Goal: Information Seeking & Learning: Learn about a topic

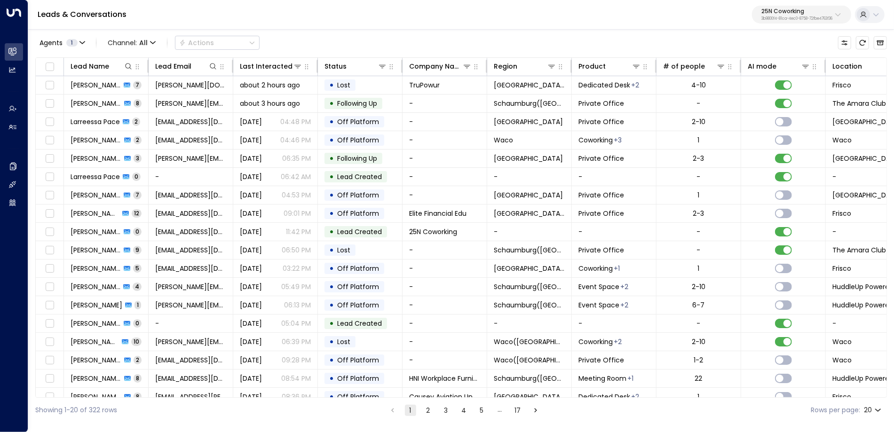
click at [762, 11] on p "25N Coworking" at bounding box center [797, 11] width 71 height 6
type input "*"
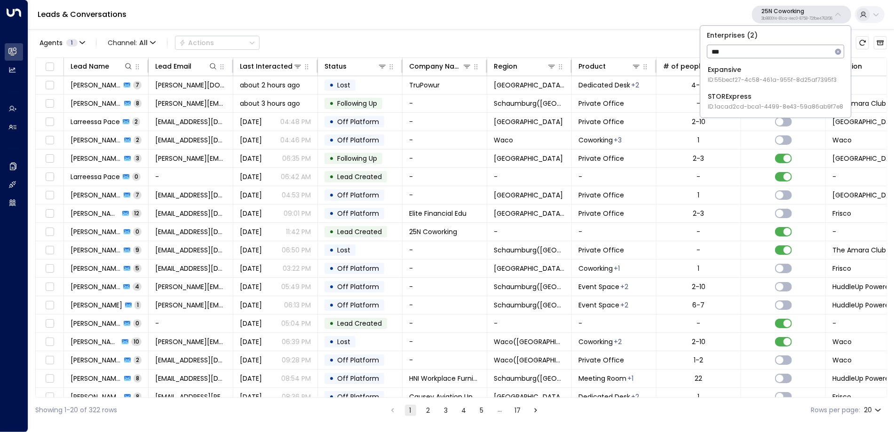
type input "***"
click at [784, 77] on span "ID: 55becf27-4c58-461a-955f-8d25af7395f3" at bounding box center [772, 80] width 129 height 8
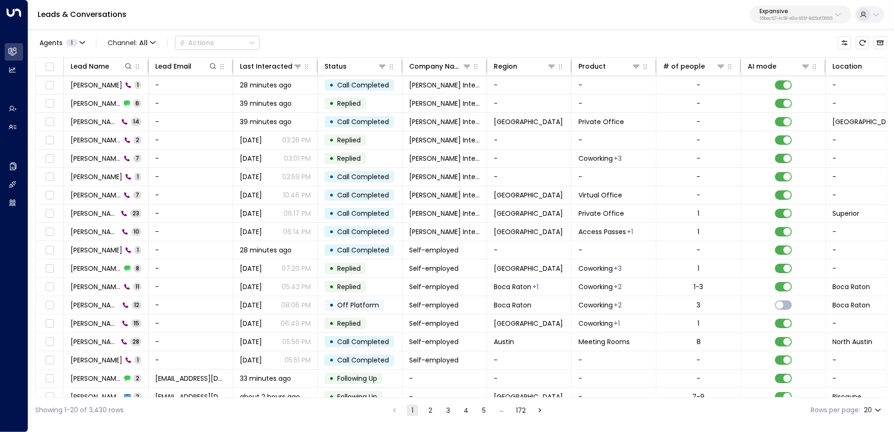
click at [799, 11] on p "Expansive" at bounding box center [796, 11] width 73 height 6
click at [366, 23] on div "Leads & Conversations Expansive 55becf27-4c58-461a-955f-8d25af7395f3" at bounding box center [461, 15] width 866 height 30
click at [128, 64] on icon at bounding box center [129, 67] width 8 height 8
type input "******"
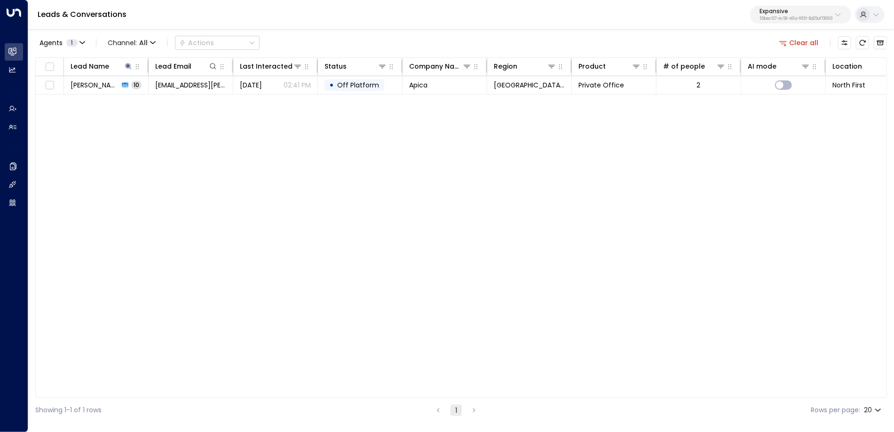
click at [324, 30] on div "Agents 1 Channel: All Actions Clear all Lead Name Lead Email Last Interacted St…" at bounding box center [461, 225] width 852 height 395
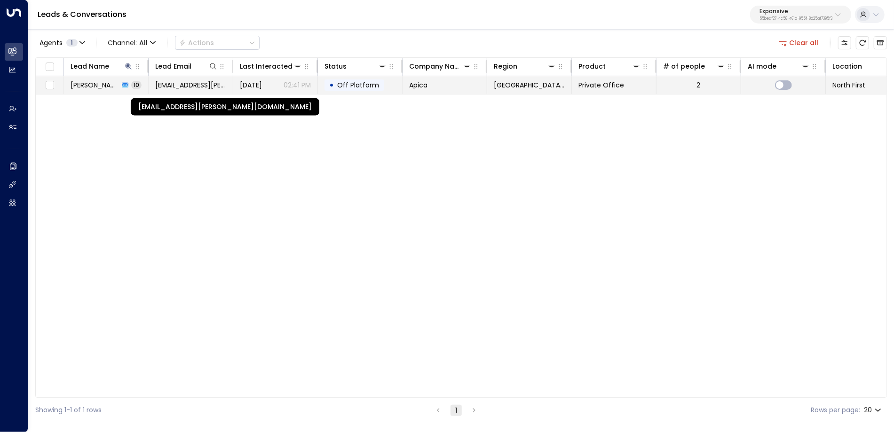
click at [205, 85] on span "[EMAIL_ADDRESS][PERSON_NAME][DOMAIN_NAME]" at bounding box center [190, 84] width 71 height 9
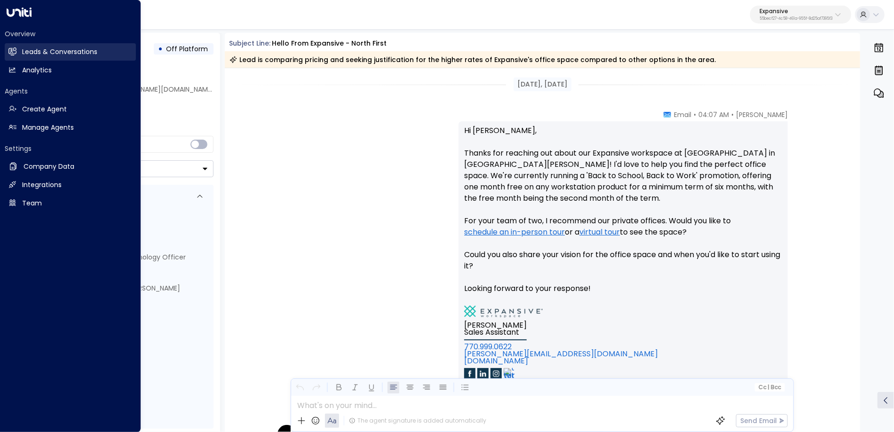
click at [40, 48] on h2 "Leads & Conversations" at bounding box center [59, 52] width 75 height 10
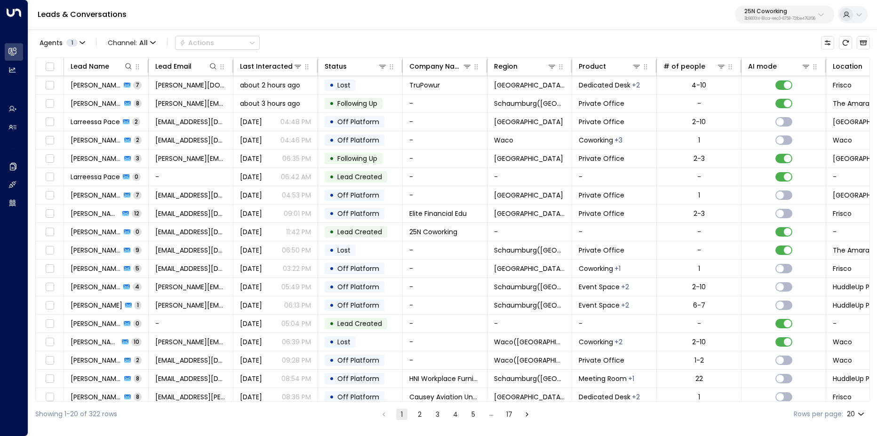
click at [782, 11] on p "25N Coworking" at bounding box center [779, 11] width 71 height 6
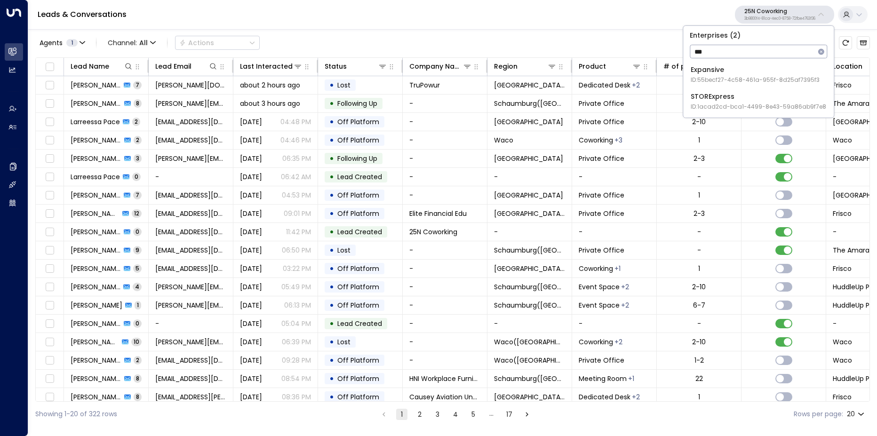
type input "***"
click at [751, 72] on div "Expansive ID: 55becf27-4c58-461a-955f-8d25af7395f3" at bounding box center [755, 74] width 129 height 19
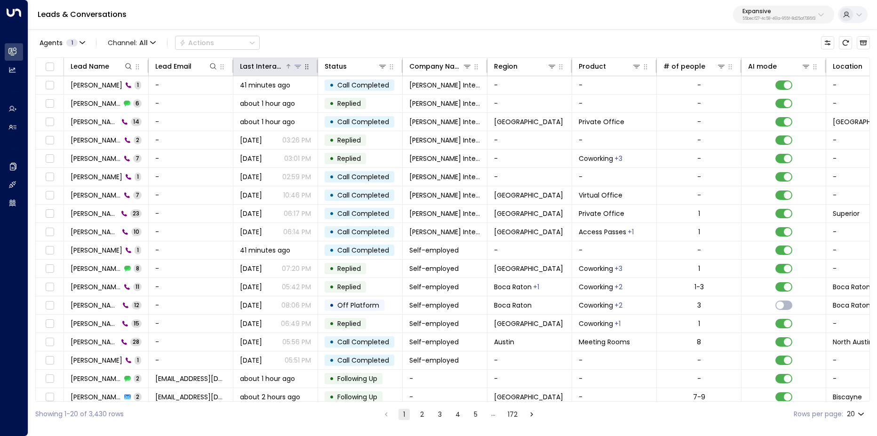
click at [252, 64] on div "Last Interacted" at bounding box center [262, 66] width 45 height 11
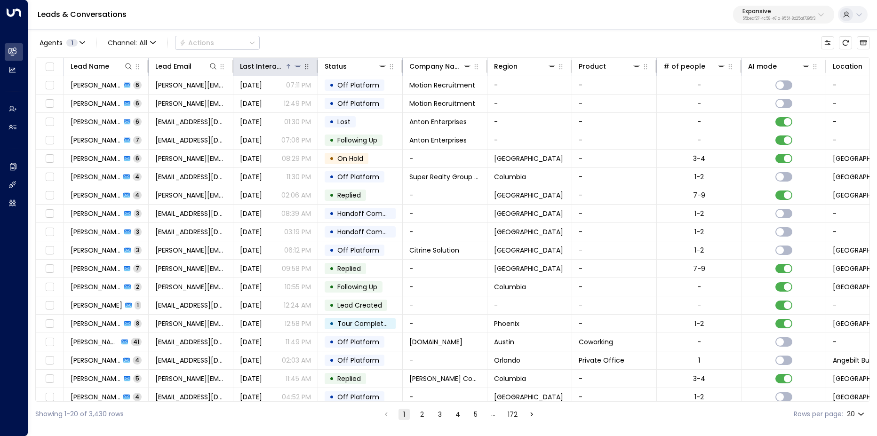
click at [252, 64] on div "Last Interacted" at bounding box center [262, 66] width 45 height 11
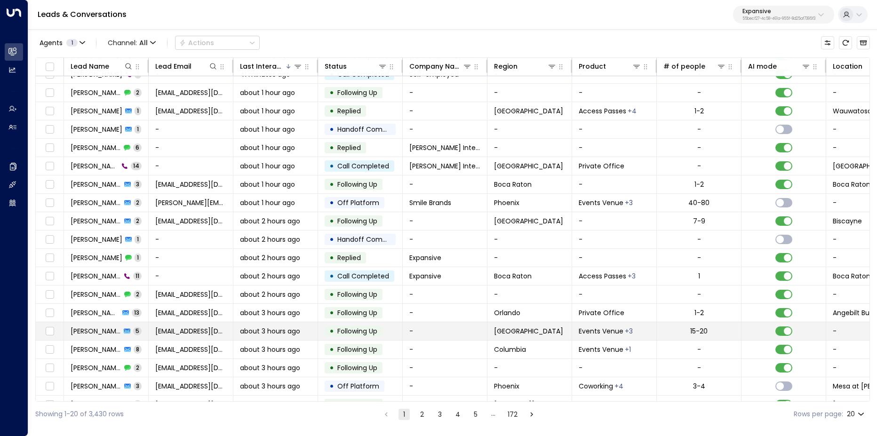
scroll to position [41, 0]
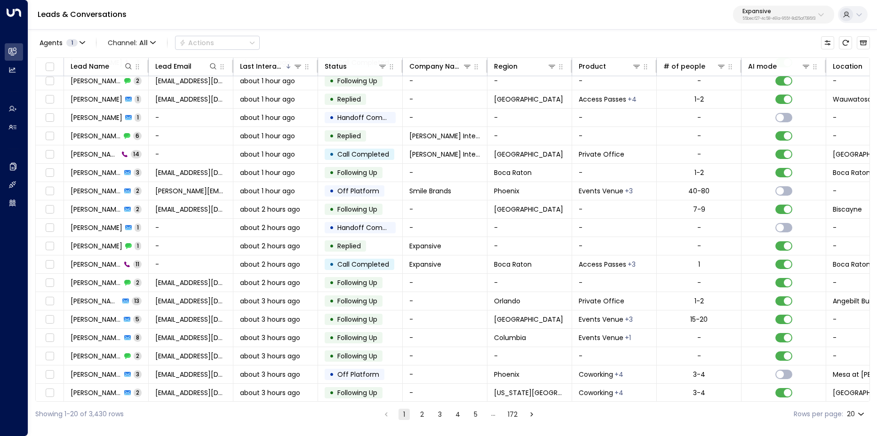
click at [781, 12] on p "Expansive" at bounding box center [778, 11] width 73 height 6
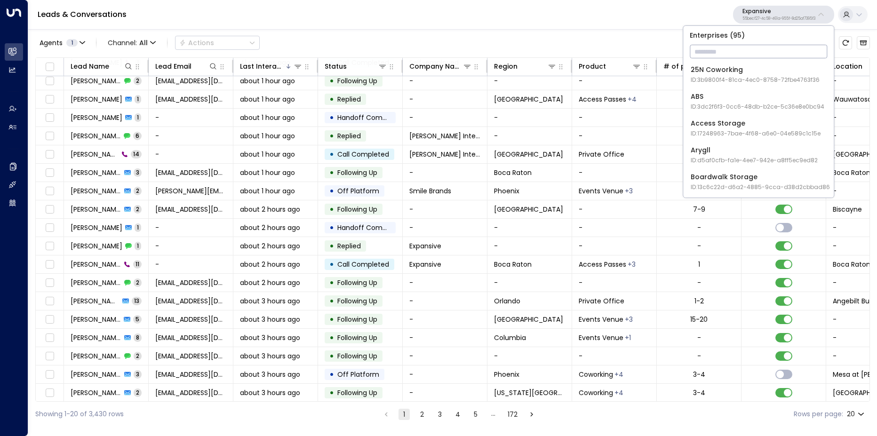
click at [475, 35] on div "Agents 1 Channel: All Actions" at bounding box center [452, 43] width 835 height 20
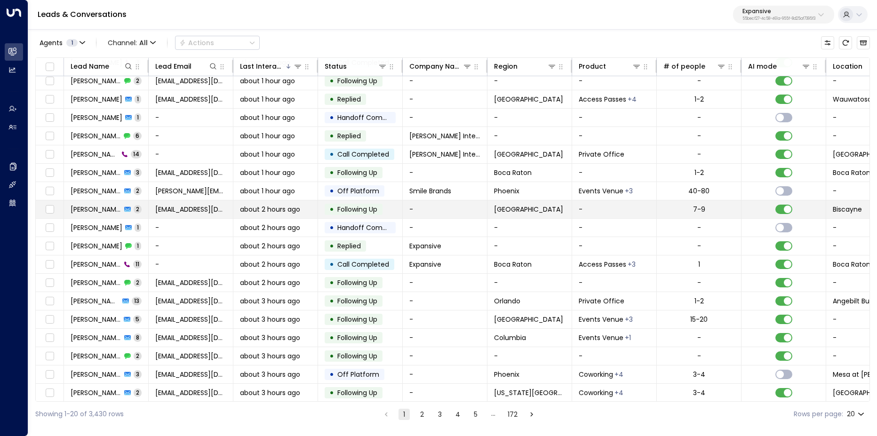
scroll to position [0, 0]
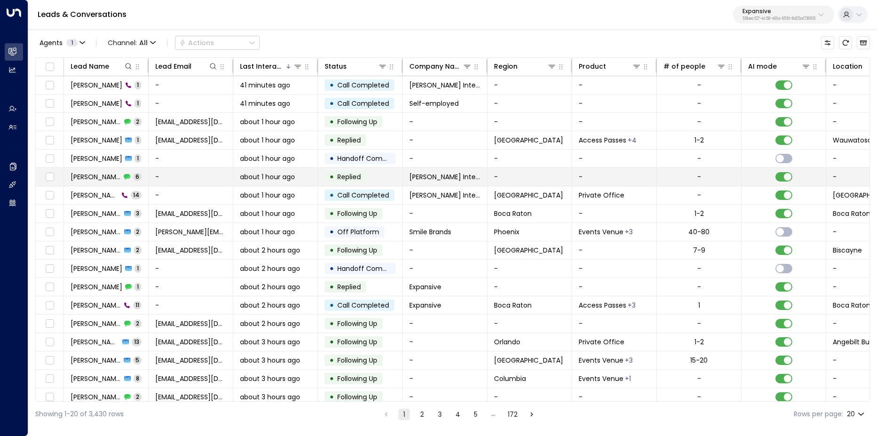
click at [113, 174] on div "Susan Smith 6" at bounding box center [106, 176] width 71 height 9
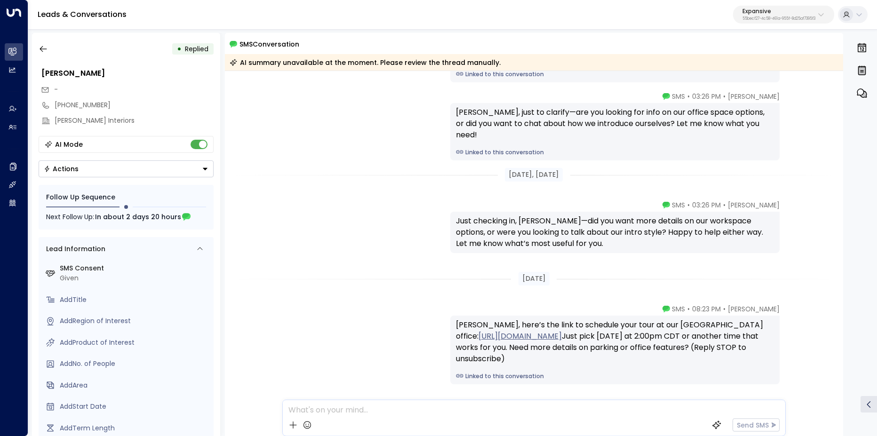
scroll to position [300, 0]
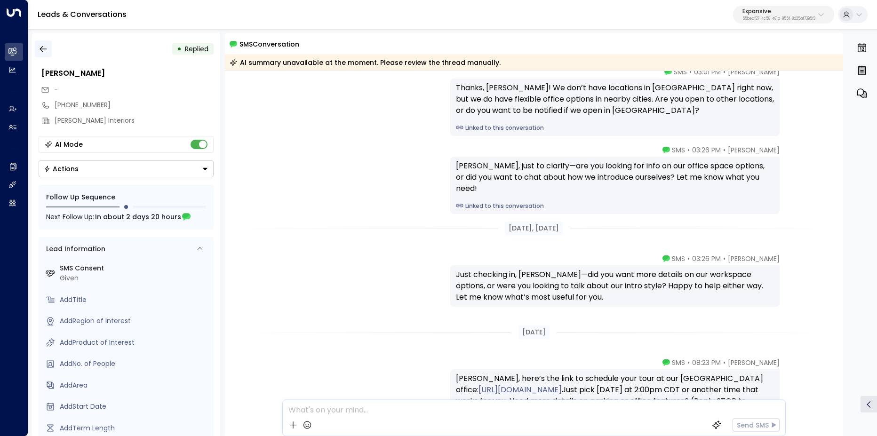
click at [45, 50] on icon "button" at bounding box center [43, 48] width 9 height 9
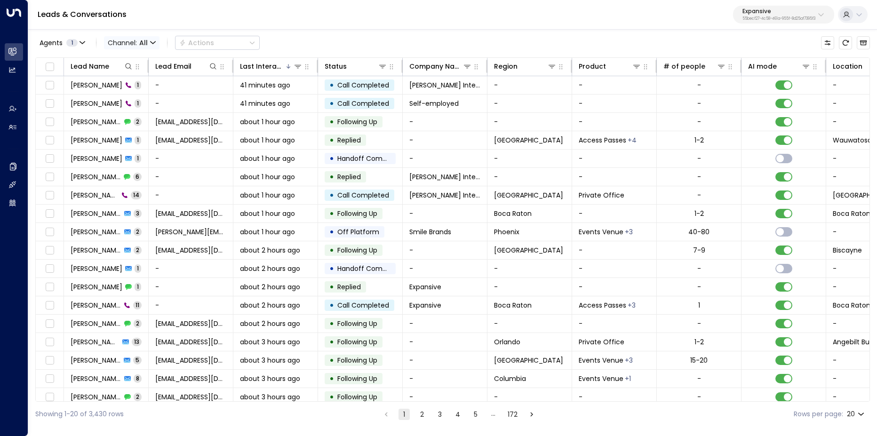
click at [151, 42] on icon "button" at bounding box center [153, 42] width 5 height 2
click at [145, 70] on p "SMS" at bounding box center [128, 67] width 34 height 6
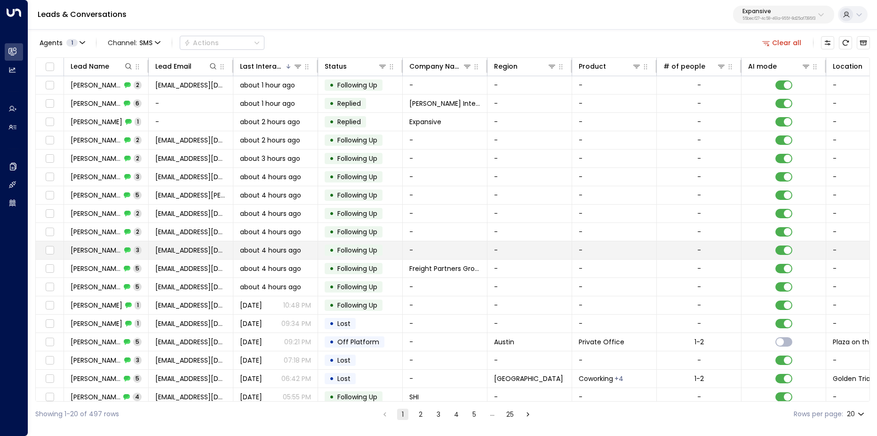
scroll to position [41, 0]
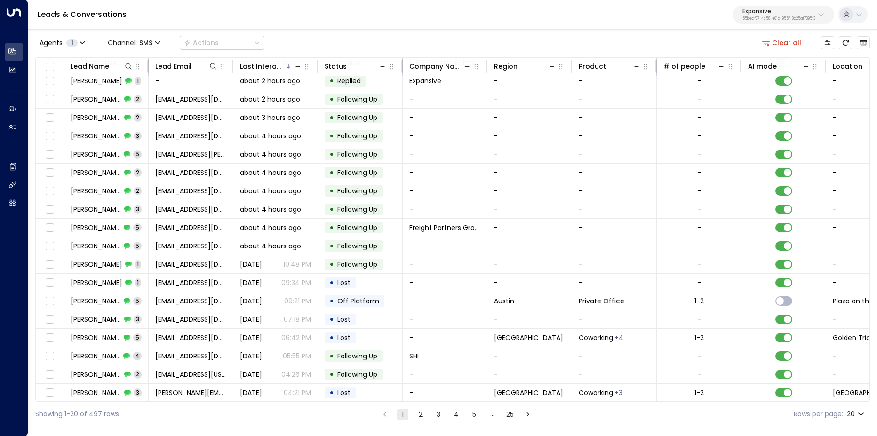
click at [422, 414] on button "2" at bounding box center [420, 414] width 11 height 11
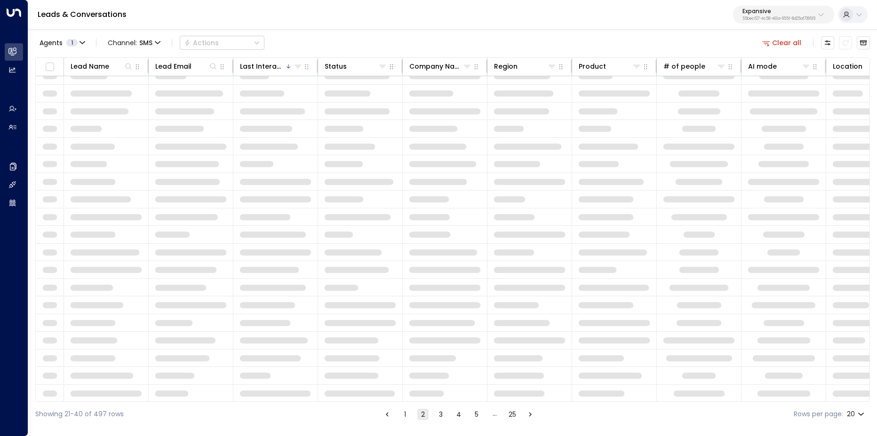
scroll to position [41, 0]
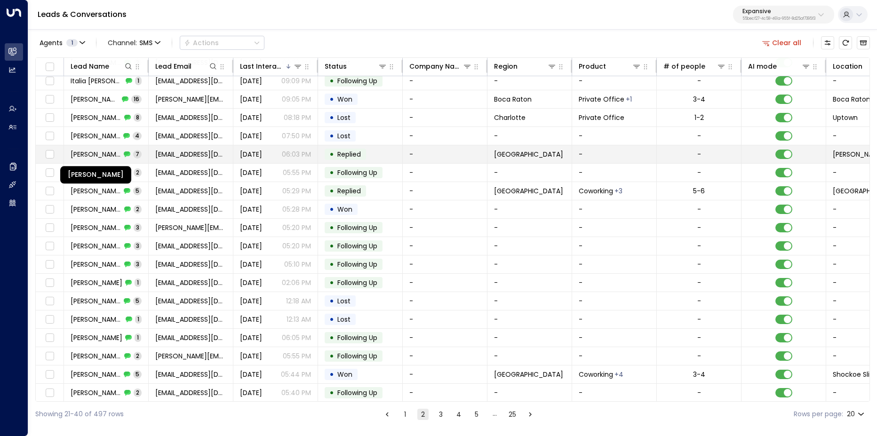
click at [99, 155] on span "Maureen zigulich" at bounding box center [96, 154] width 50 height 9
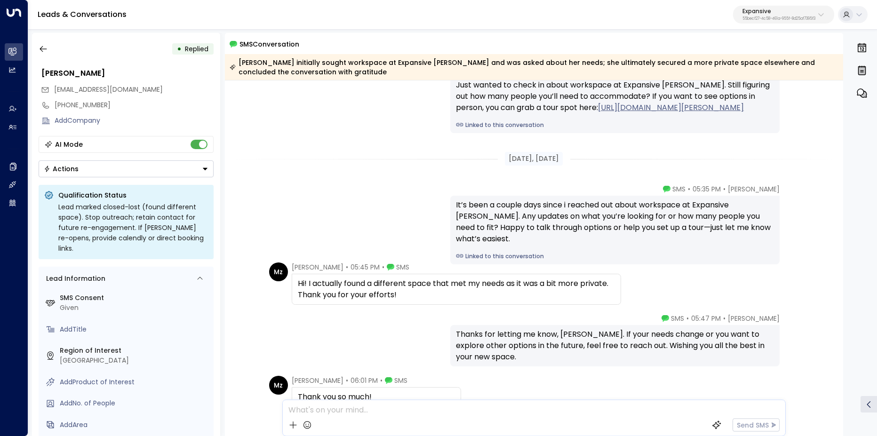
scroll to position [154, 0]
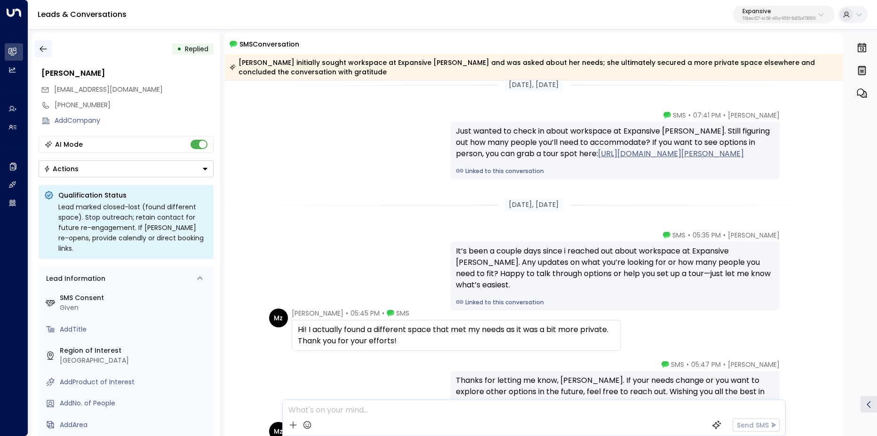
click at [42, 44] on icon "button" at bounding box center [43, 48] width 9 height 9
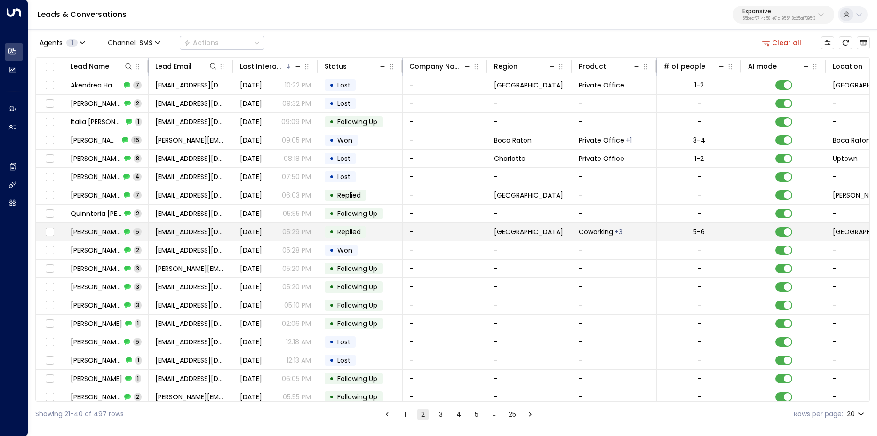
scroll to position [41, 0]
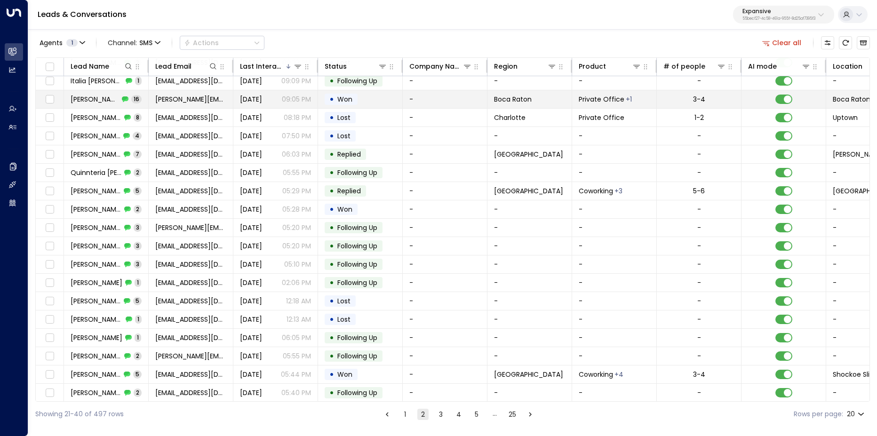
click at [105, 103] on td "Christopher Richardson 16" at bounding box center [106, 99] width 85 height 18
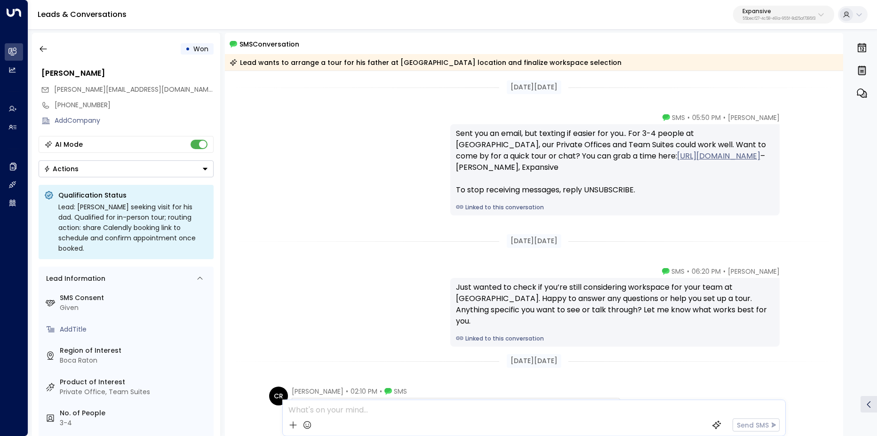
click at [500, 210] on link "Linked to this conversation" at bounding box center [615, 207] width 318 height 8
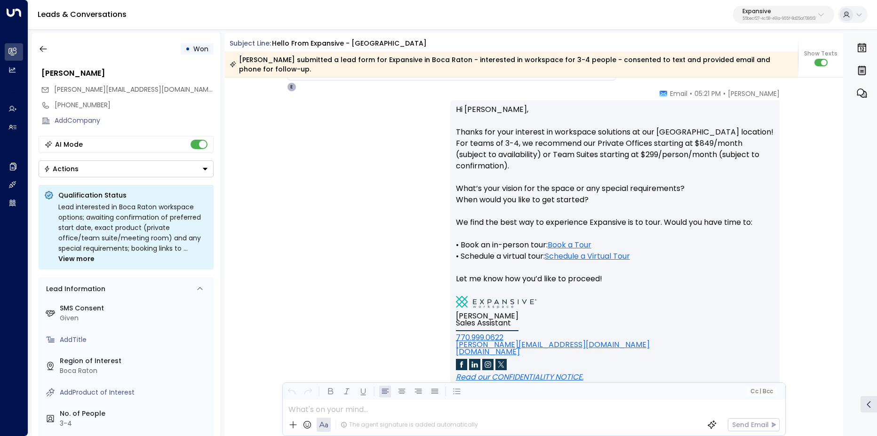
scroll to position [513, 0]
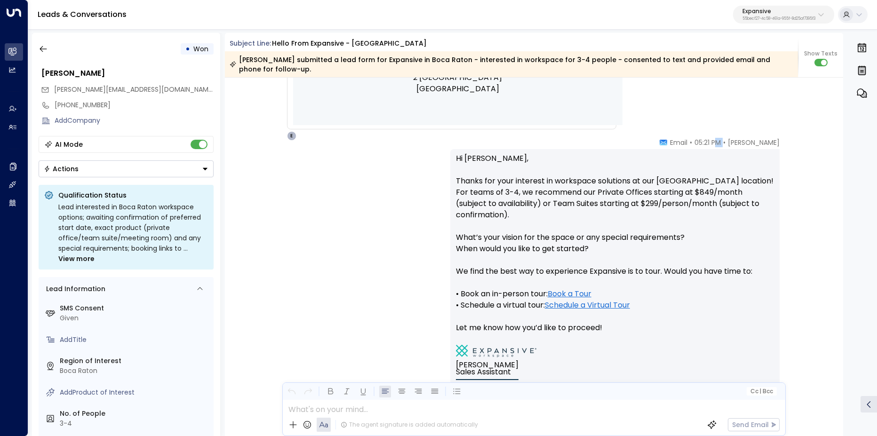
drag, startPoint x: 743, startPoint y: 144, endPoint x: 717, endPoint y: 144, distance: 25.9
click at [717, 144] on div "Emma • 05:21 PM • Email" at bounding box center [720, 142] width 120 height 9
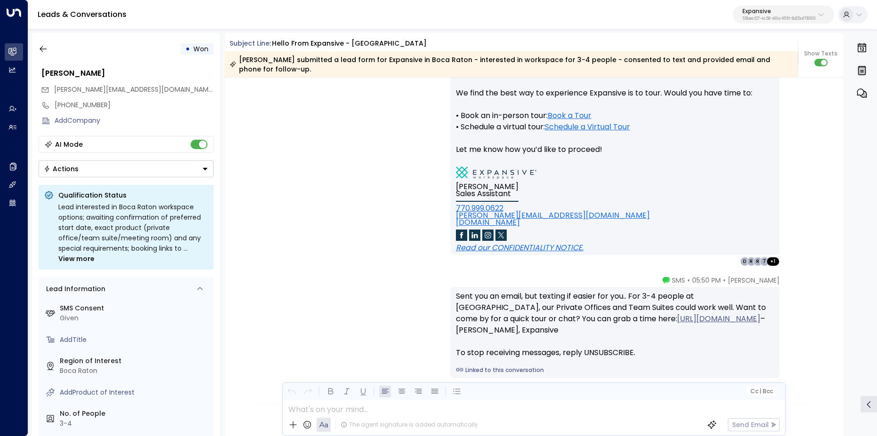
scroll to position [744, 0]
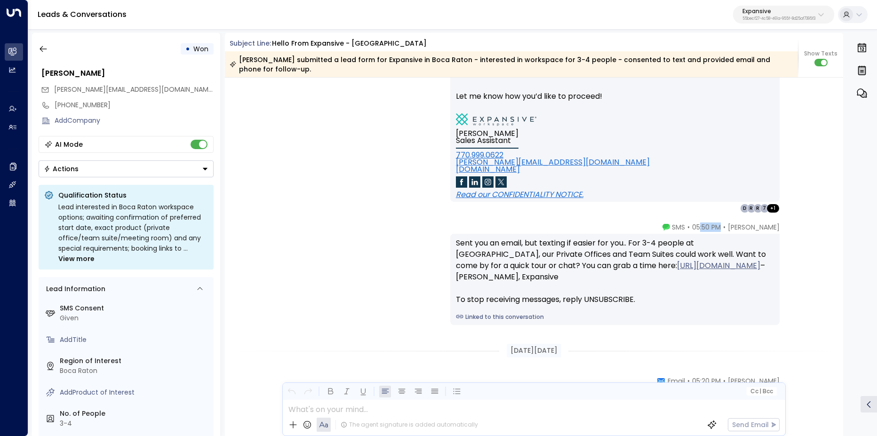
drag, startPoint x: 747, startPoint y: 223, endPoint x: 727, endPoint y: 223, distance: 19.8
click at [721, 223] on span "05:50 PM" at bounding box center [706, 227] width 29 height 9
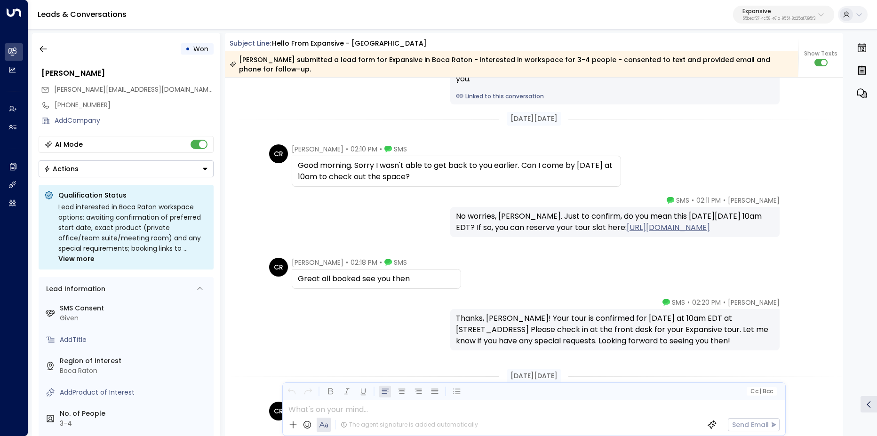
scroll to position [1294, 0]
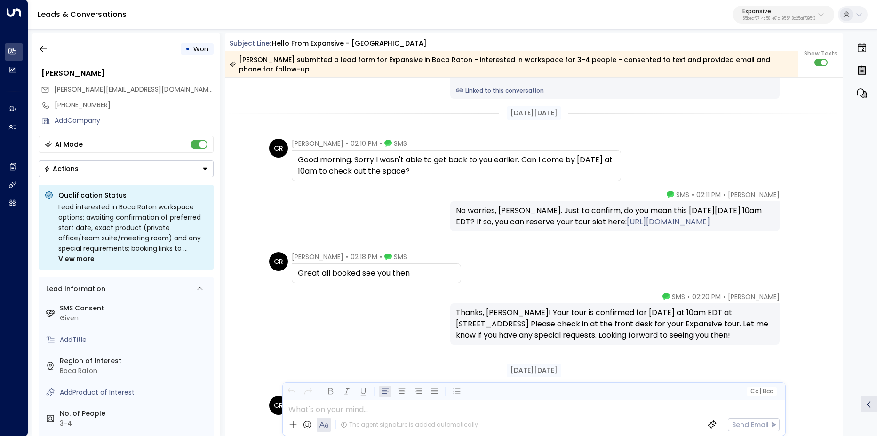
drag, startPoint x: 575, startPoint y: 221, endPoint x: 712, endPoint y: 234, distance: 138.0
click at [712, 228] on div "No worries, Christopher. Just to confirm, do you mean this coming Monday, Septe…" at bounding box center [615, 216] width 318 height 23
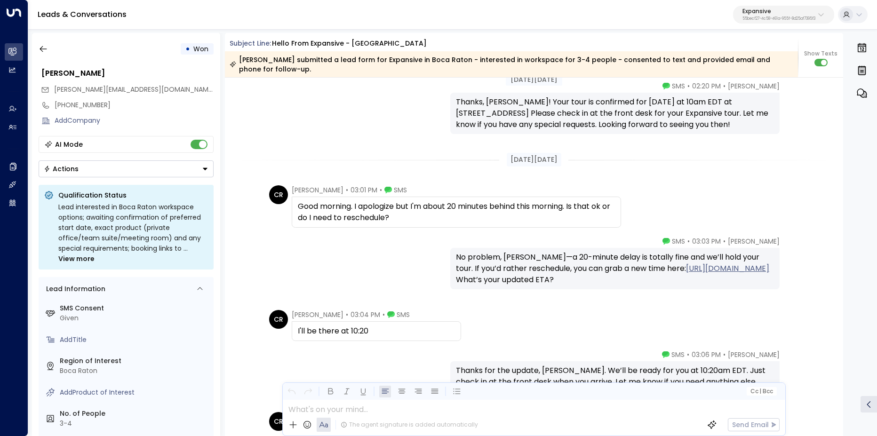
scroll to position [1613, 0]
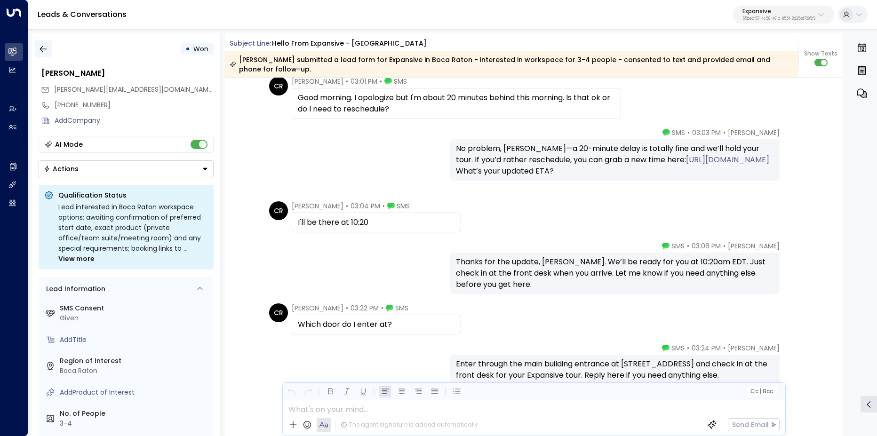
click at [44, 46] on icon "button" at bounding box center [43, 48] width 9 height 9
